Goal: Transaction & Acquisition: Purchase product/service

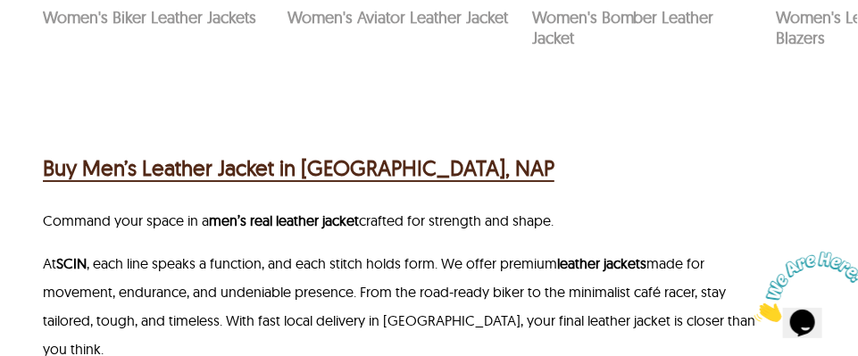
scroll to position [1518, 0]
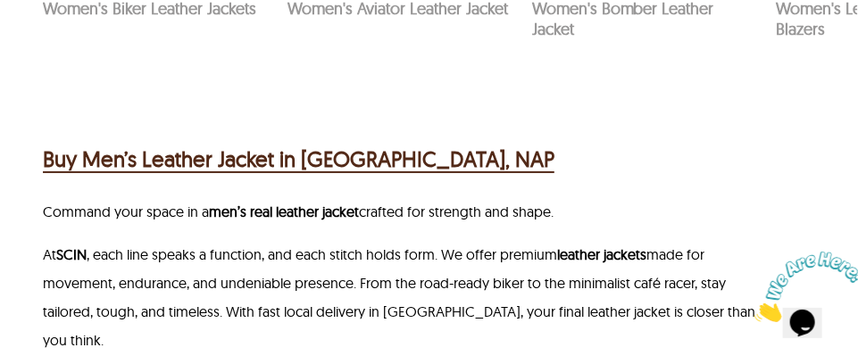
click at [312, 157] on h2 "Buy Men’s Leather Jacket in [GEOGRAPHIC_DATA], NAP" at bounding box center [299, 159] width 512 height 32
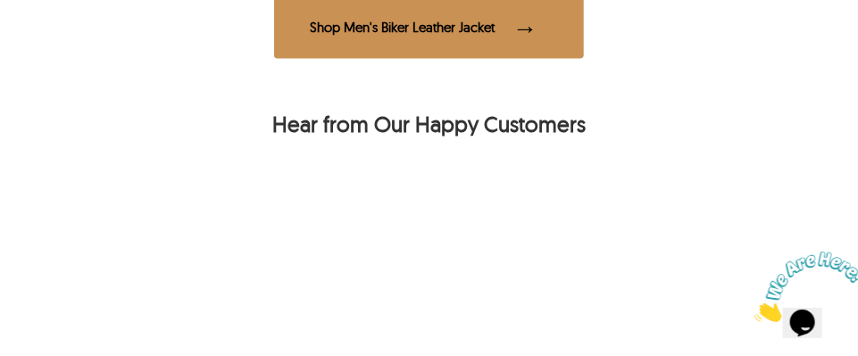
scroll to position [1072, 0]
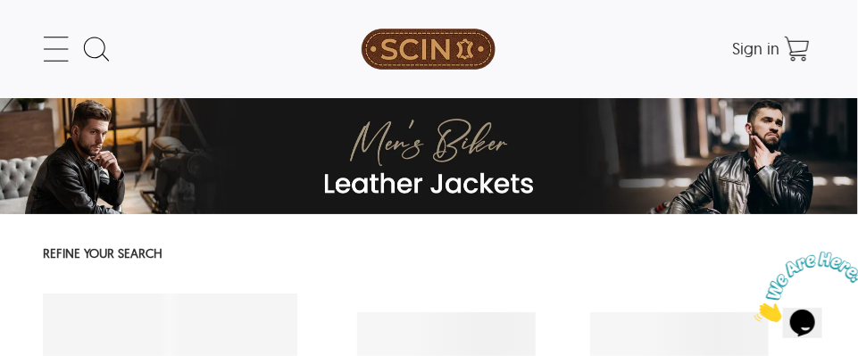
select select "********"
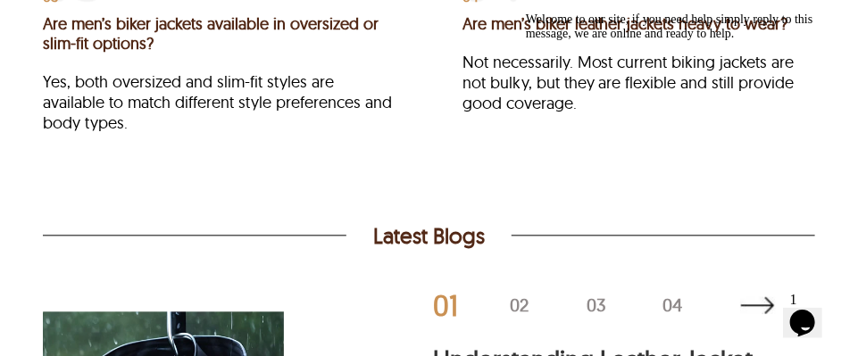
scroll to position [7002, 0]
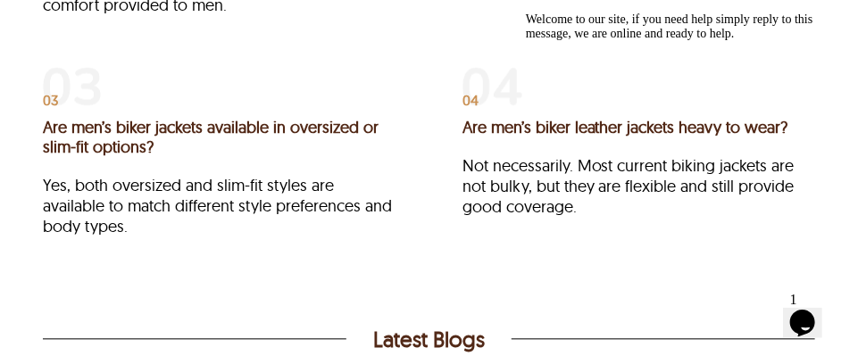
click at [599, 41] on div "Welcome to our site, if you need help simply reply to this message, we are onli…" at bounding box center [686, 27] width 322 height 29
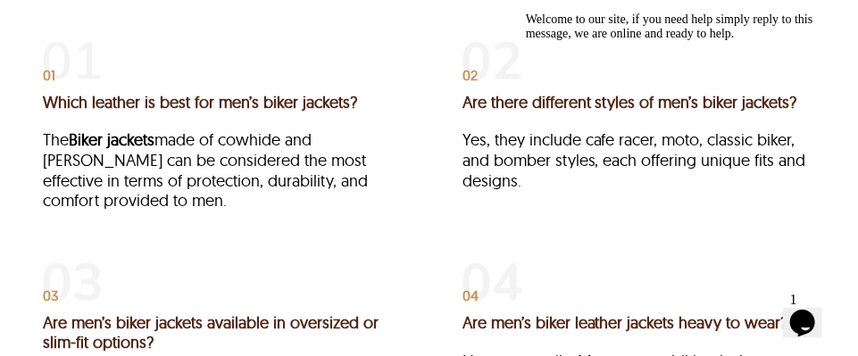
scroll to position [6645, 0]
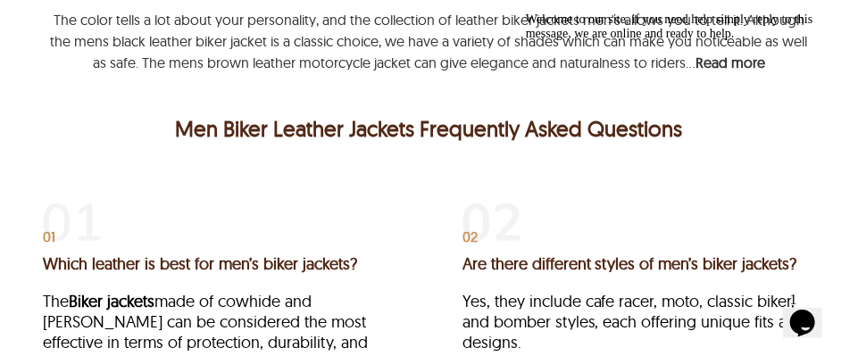
click at [326, 124] on p "Men Biker Leather Jackets Frequently Asked Questions" at bounding box center [429, 129] width 764 height 32
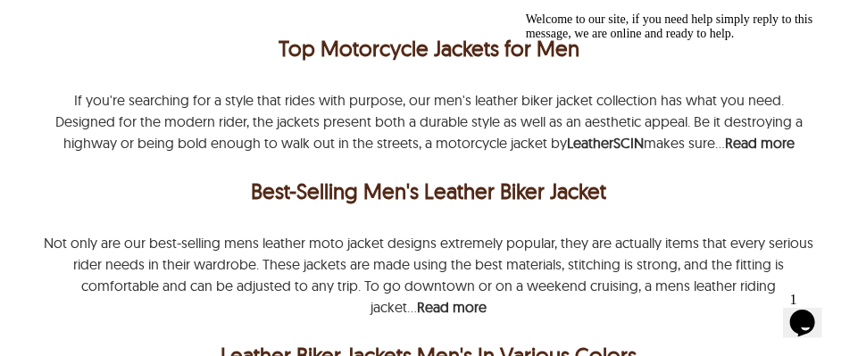
scroll to position [6287, 0]
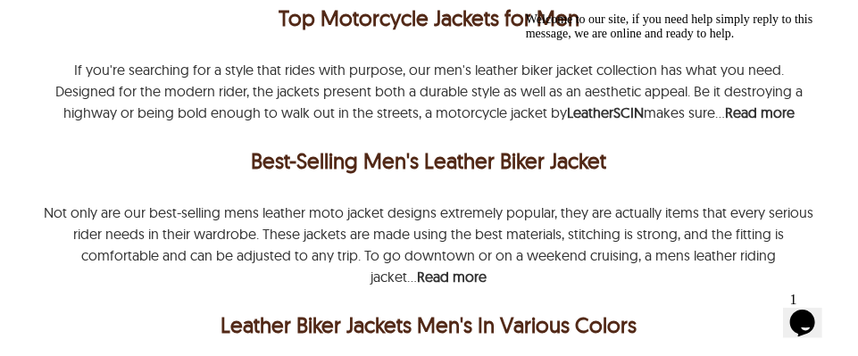
click at [483, 157] on p "Best-Selling Men's Leather Biker Jacket" at bounding box center [429, 161] width 764 height 32
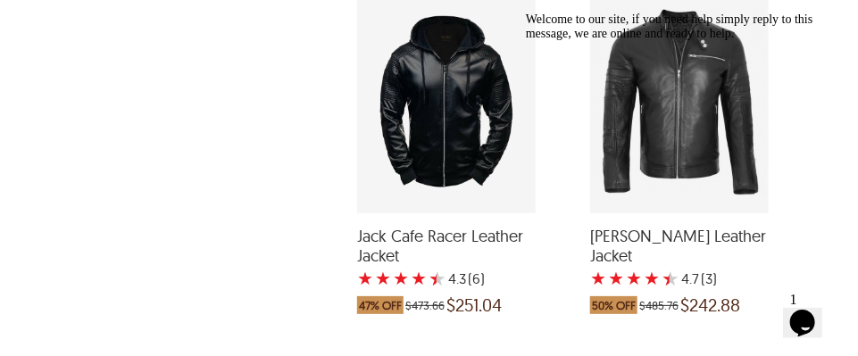
scroll to position [2179, 0]
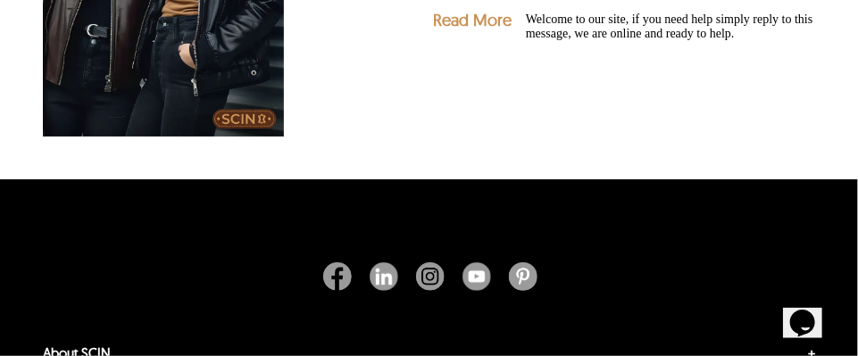
scroll to position [4653, 0]
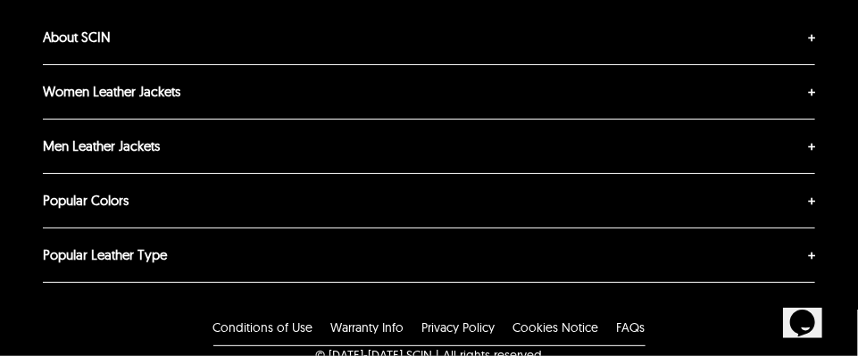
scroll to position [6022, 0]
